Goal: Unclear: Unclear

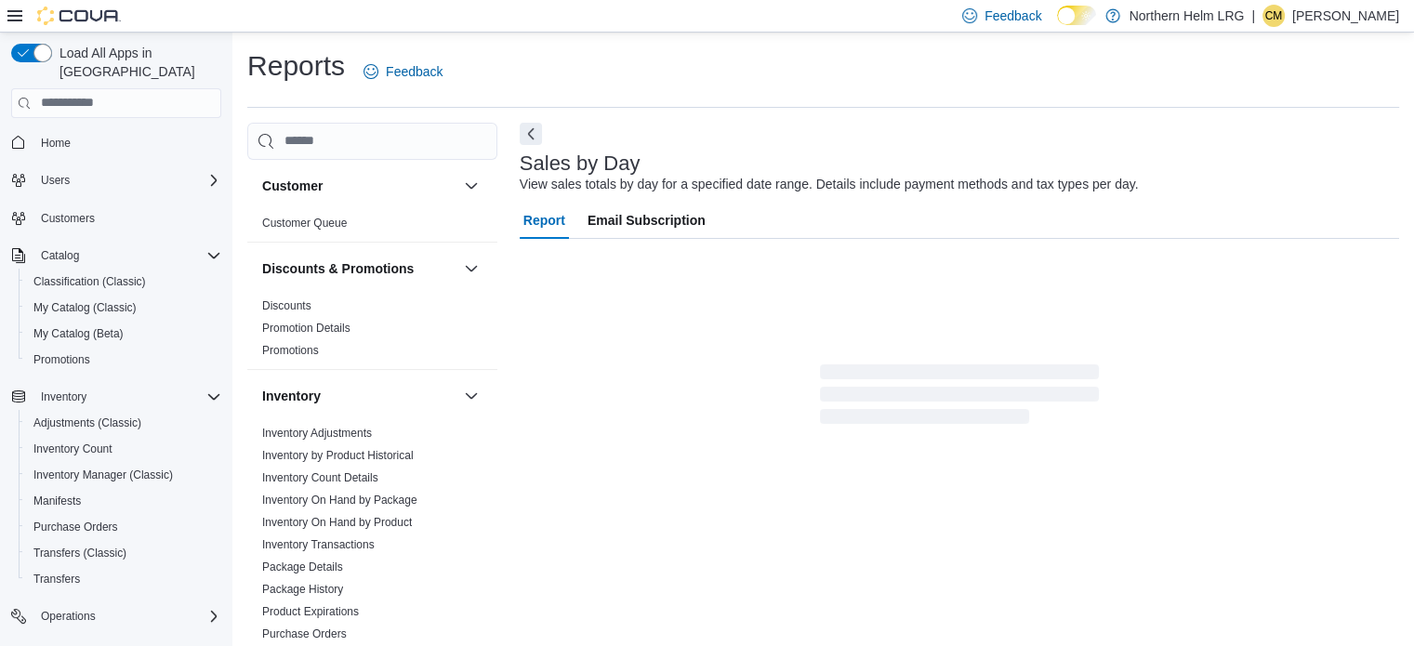
scroll to position [23, 0]
